Goal: Download file/media

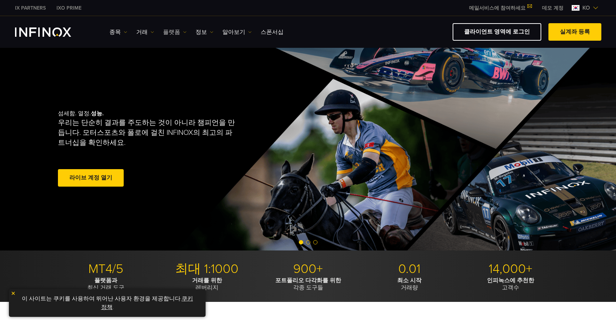
click at [178, 31] on link "플랫폼" at bounding box center [175, 32] width 24 height 9
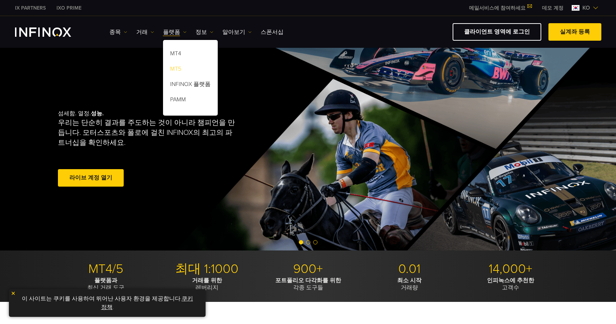
click at [176, 67] on link "MT5" at bounding box center [190, 70] width 55 height 15
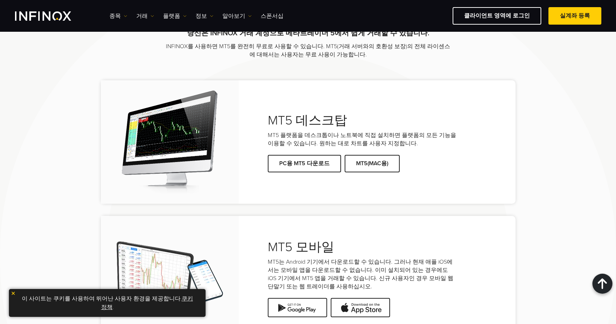
scroll to position [1358, 0]
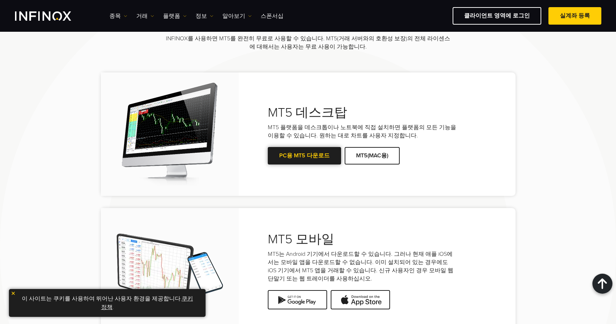
click at [305, 165] on link "PC용 MT5 다운로드" at bounding box center [304, 156] width 73 height 18
click at [580, 100] on div "MT5와 시작해보세요 당신은 INFINOX 거래 계정으로 메타트레이더 5에서 쉽게 거래할 수 있습니다. INFINOX를 사용하면 MT5를 완전…" at bounding box center [308, 233] width 616 height 527
click at [304, 165] on link "PC용 MT5 다운로드" at bounding box center [304, 156] width 73 height 18
click at [304, 156] on span at bounding box center [304, 156] width 0 height 0
